Goal: Task Accomplishment & Management: Manage account settings

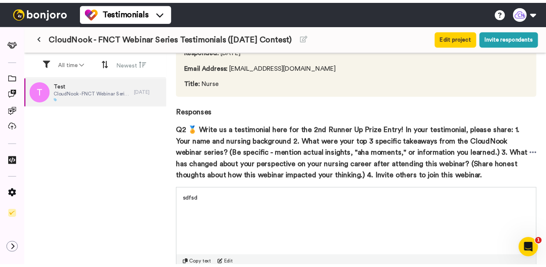
scroll to position [119, 0]
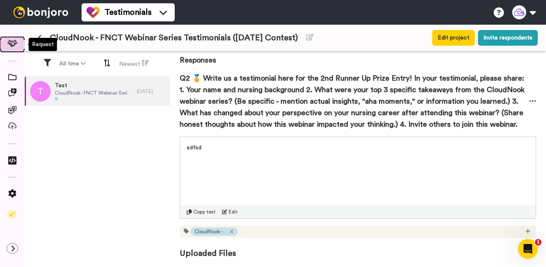
click at [13, 41] on icon at bounding box center [12, 43] width 10 height 7
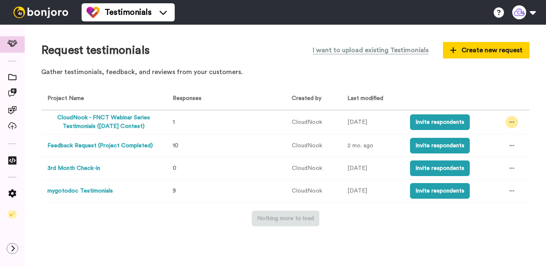
click at [509, 124] on icon at bounding box center [511, 123] width 5 height 6
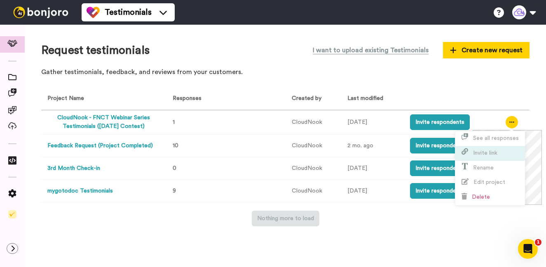
click at [482, 155] on span "Invite link" at bounding box center [485, 153] width 24 height 6
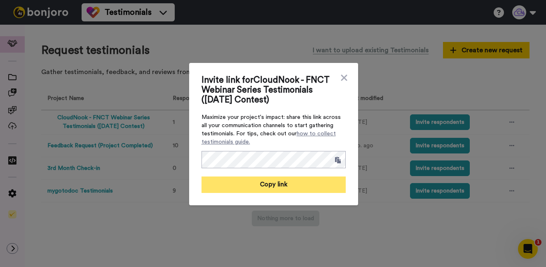
click at [304, 187] on button "Copy link" at bounding box center [274, 185] width 144 height 16
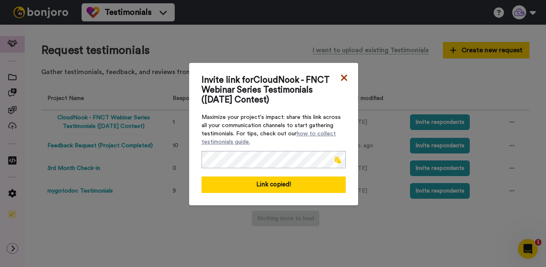
click at [347, 77] on icon at bounding box center [344, 78] width 8 height 10
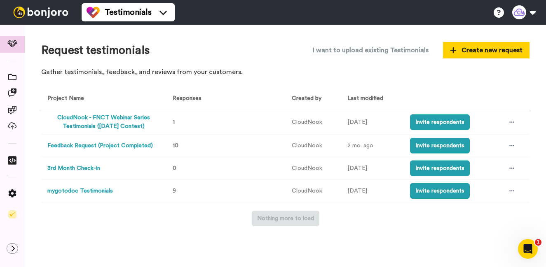
click at [257, 56] on div "Request testimonials I want to upload existing Testimonials Create new request" at bounding box center [285, 50] width 488 height 18
